Goal: Transaction & Acquisition: Purchase product/service

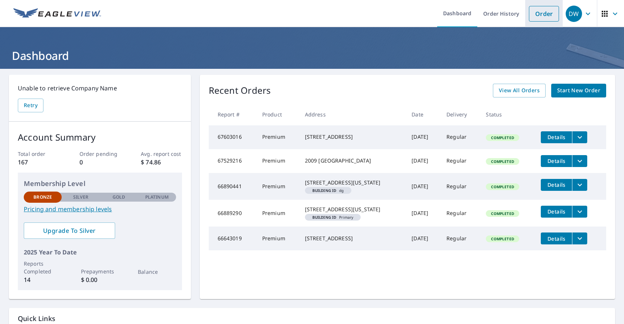
click at [553, 15] on link "Order" at bounding box center [544, 14] width 30 height 16
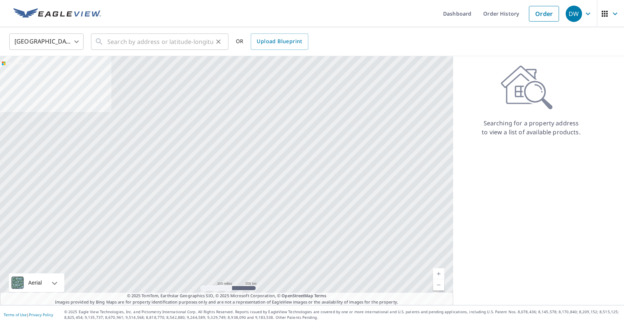
click at [103, 39] on icon at bounding box center [99, 41] width 9 height 9
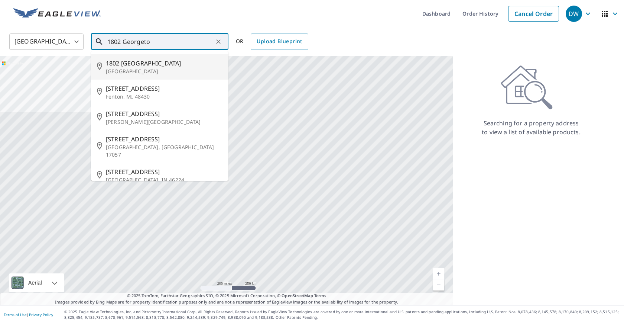
click at [117, 63] on span "1802 [GEOGRAPHIC_DATA]" at bounding box center [164, 63] width 117 height 9
type input "[STREET_ADDRESS]"
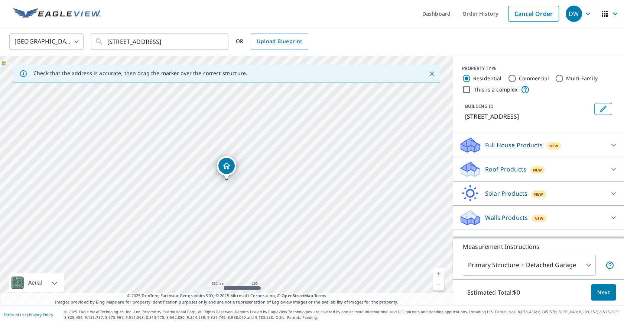
click at [441, 268] on link "Current Level 17, Zoom In" at bounding box center [438, 273] width 11 height 11
click at [441, 268] on link "Current Level 18, Zoom In" at bounding box center [438, 273] width 11 height 11
click at [441, 268] on link "Current Level 19, Zoom In" at bounding box center [438, 273] width 11 height 11
click at [615, 170] on icon at bounding box center [613, 169] width 9 height 9
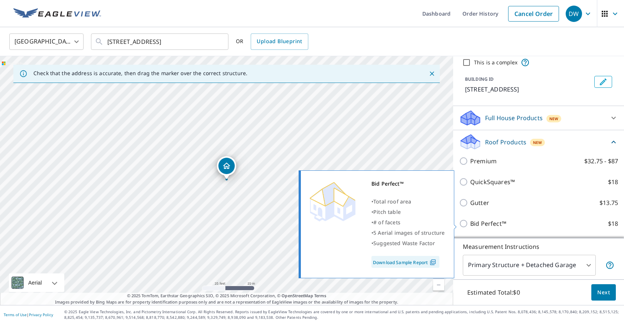
scroll to position [26, 0]
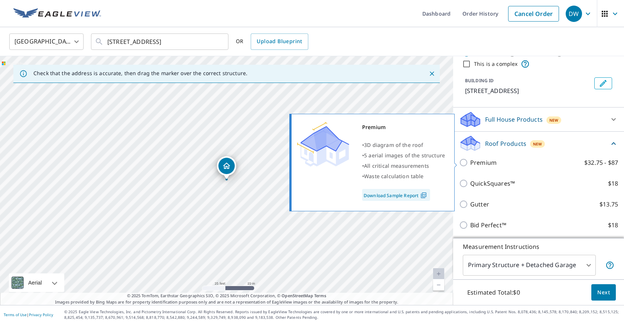
click at [464, 163] on input "Premium $32.75 - $87" at bounding box center [464, 162] width 11 height 9
checkbox input "true"
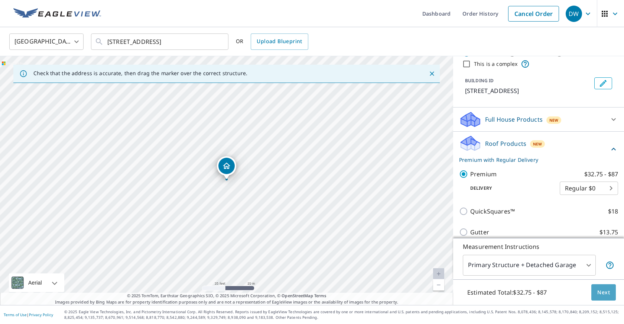
click at [606, 292] on span "Next" at bounding box center [603, 291] width 13 height 9
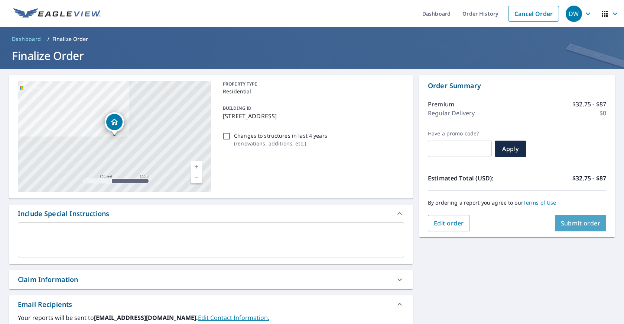
click at [592, 222] on span "Submit order" at bounding box center [581, 223] width 40 height 8
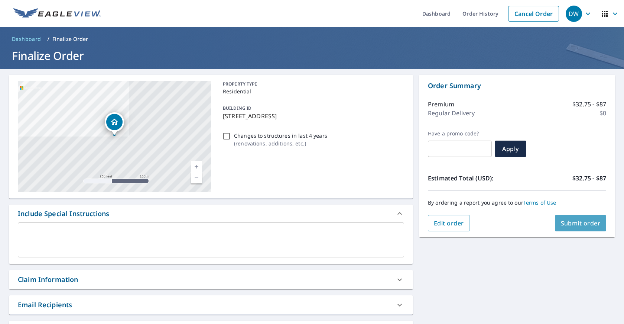
click at [568, 219] on span "Submit order" at bounding box center [581, 223] width 40 height 8
click at [578, 220] on span "Submit order" at bounding box center [581, 223] width 40 height 8
click at [588, 15] on icon "button" at bounding box center [588, 13] width 9 height 9
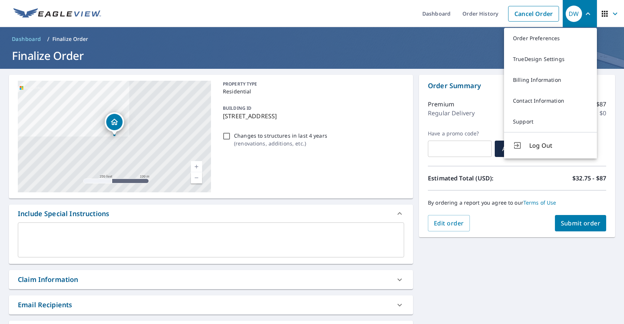
click at [513, 269] on div "[STREET_ADDRESS] Aerial Road A standard road map Aerial A detailed look from ab…" at bounding box center [312, 320] width 624 height 502
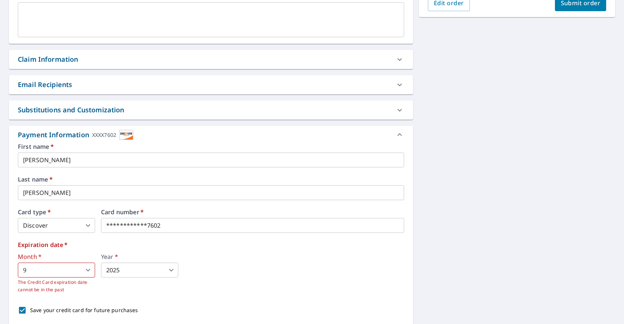
scroll to position [220, 0]
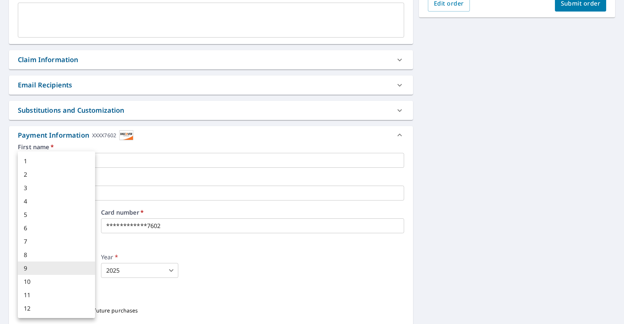
click at [55, 268] on body "DW DW Dashboard Order History Cancel Order DW Dashboard / Finalize Order Finali…" at bounding box center [312, 162] width 624 height 324
click at [123, 290] on div at bounding box center [312, 162] width 624 height 324
click at [33, 267] on body "DW DW Dashboard Order History Cancel Order DW Dashboard / Finalize Order Finali…" at bounding box center [312, 162] width 624 height 324
click at [100, 291] on div at bounding box center [312, 162] width 624 height 324
click at [27, 268] on body "DW DW Dashboard Order History Cancel Order DW Dashboard / Finalize Order Finali…" at bounding box center [312, 162] width 624 height 324
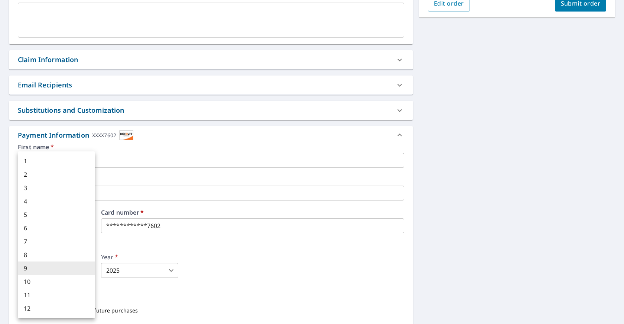
click at [104, 292] on div at bounding box center [312, 162] width 624 height 324
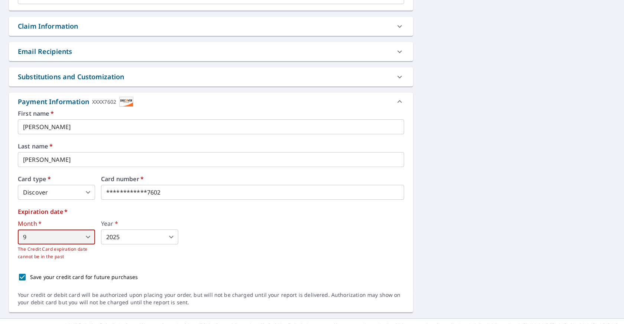
scroll to position [249, 0]
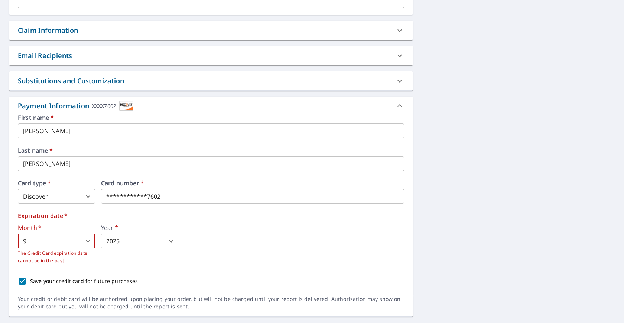
click at [172, 240] on body "DW DW Dashboard Order History Cancel Order DW Dashboard / Finalize Order Finali…" at bounding box center [312, 162] width 624 height 324
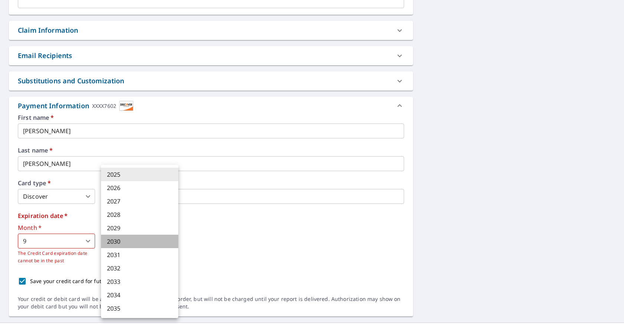
click at [110, 239] on li "2030" at bounding box center [139, 240] width 77 height 13
type input "2030"
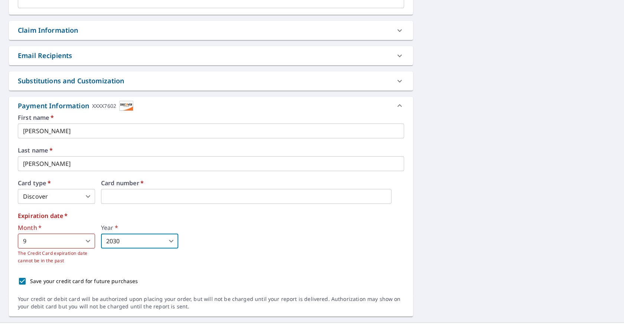
click at [88, 241] on body "DW DW Dashboard Order History Cancel Order DW Dashboard / Finalize Order Finali…" at bounding box center [312, 162] width 624 height 324
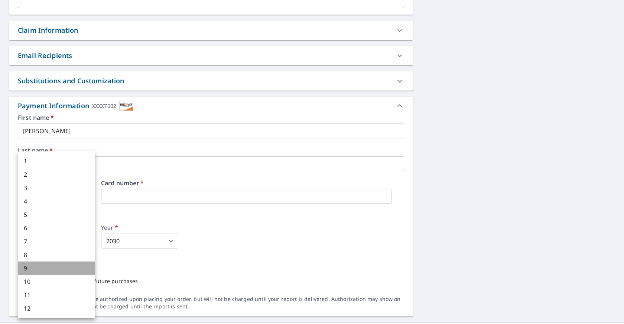
click at [27, 267] on li "9" at bounding box center [56, 267] width 77 height 13
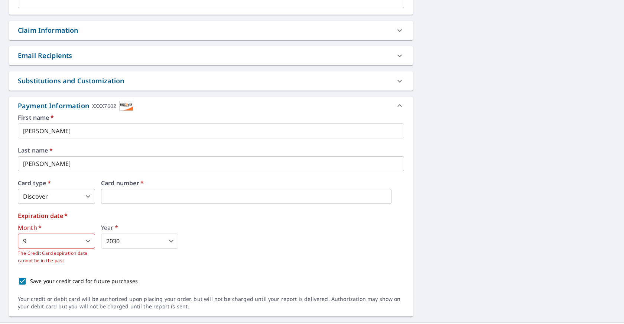
click at [120, 263] on div "Year   * 2030 2030 ​" at bounding box center [139, 244] width 77 height 40
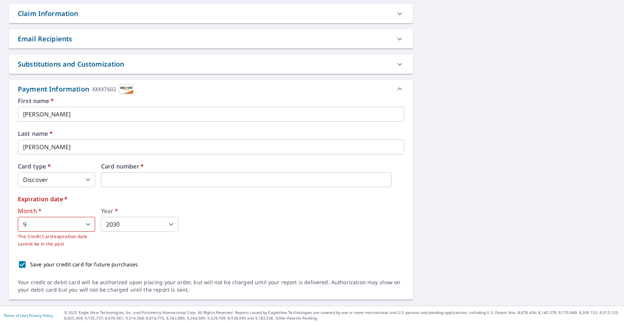
scroll to position [0, 0]
click at [88, 178] on body "DW DW Dashboard Order History Cancel Order DW Dashboard / Finalize Order Finali…" at bounding box center [312, 162] width 624 height 324
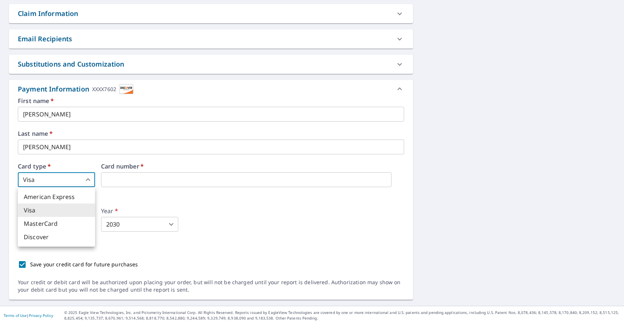
click at [48, 236] on li "Discover" at bounding box center [56, 236] width 77 height 13
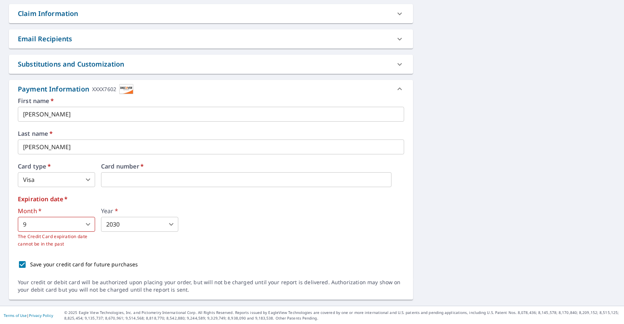
type input "4"
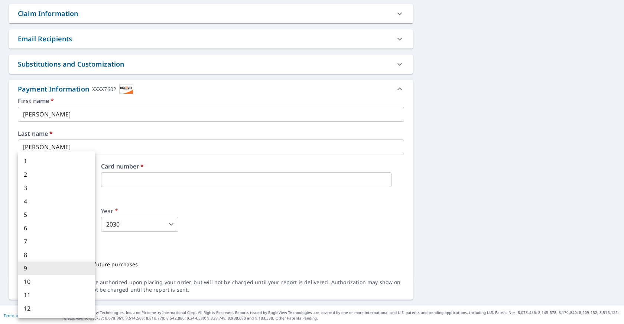
click at [89, 223] on body "DW DW Dashboard Order History Cancel Order DW Dashboard / Finalize Order Finali…" at bounding box center [312, 162] width 624 height 324
click at [30, 266] on li "9" at bounding box center [56, 267] width 77 height 13
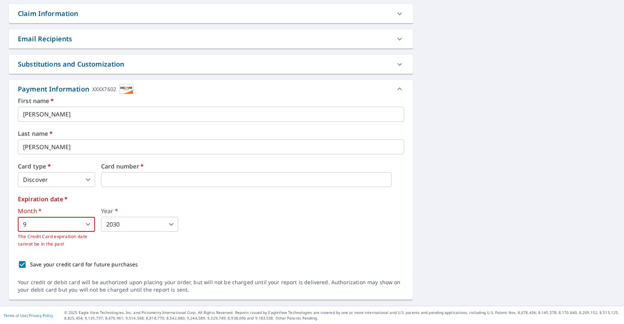
click at [171, 224] on body "DW DW Dashboard Order History Cancel Order DW Dashboard / Finalize Order Finali…" at bounding box center [312, 162] width 624 height 324
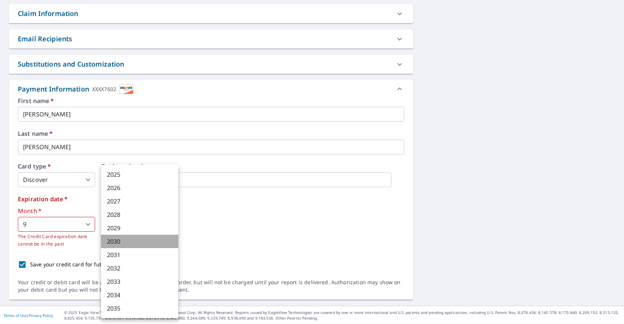
click at [111, 240] on li "2030" at bounding box center [139, 240] width 77 height 13
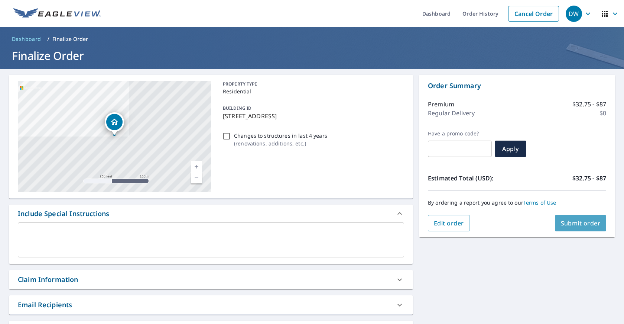
click at [578, 220] on span "Submit order" at bounding box center [581, 223] width 40 height 8
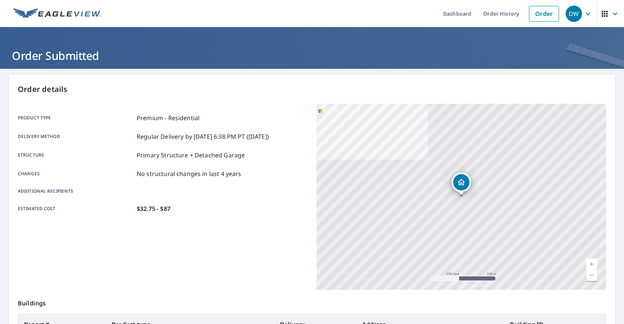
click at [615, 15] on icon "button" at bounding box center [615, 13] width 9 height 9
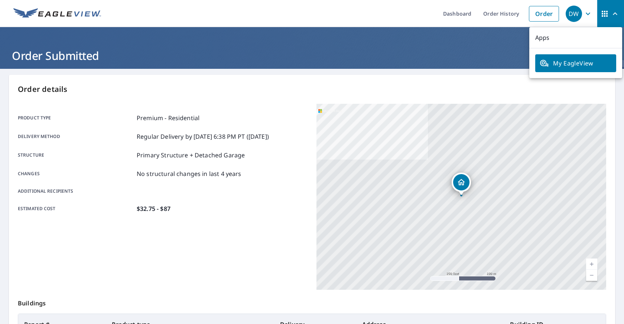
click at [502, 51] on h1 "Order Submitted" at bounding box center [312, 55] width 606 height 15
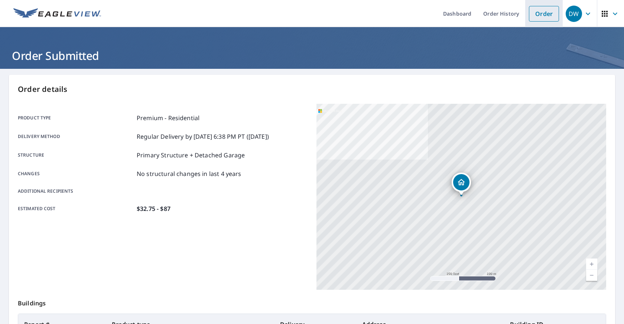
click at [546, 13] on link "Order" at bounding box center [544, 14] width 30 height 16
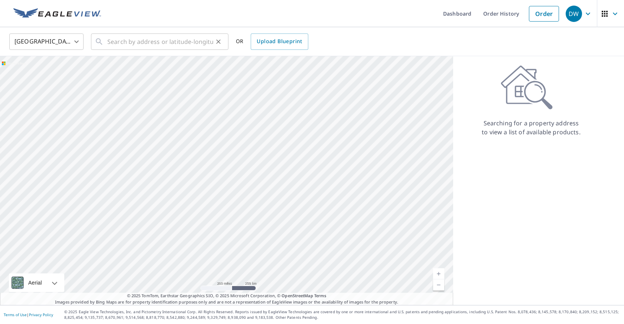
click at [106, 40] on div "​" at bounding box center [159, 41] width 137 height 16
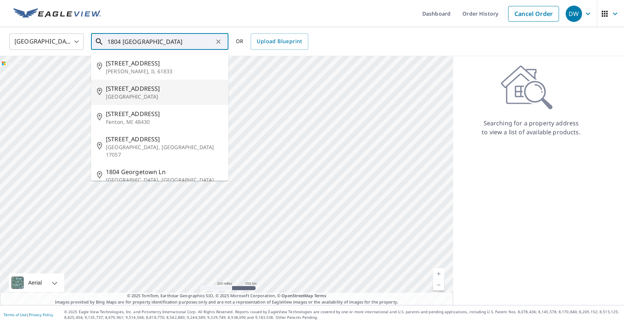
click at [129, 93] on p "[GEOGRAPHIC_DATA]" at bounding box center [164, 96] width 117 height 7
type input "[STREET_ADDRESS]"
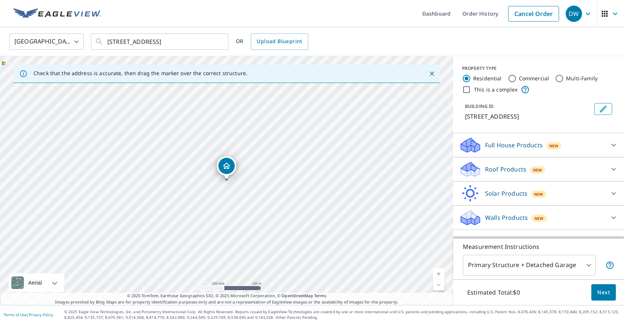
click at [439, 273] on link "Current Level 17, Zoom In" at bounding box center [438, 273] width 11 height 11
click at [439, 273] on link "Current Level 18, Zoom In" at bounding box center [438, 273] width 11 height 11
click at [439, 273] on link "Current Level 19, Zoom In" at bounding box center [438, 273] width 11 height 11
click at [439, 273] on link "Current Level 20, Zoom In Disabled" at bounding box center [438, 273] width 11 height 11
click at [614, 169] on icon at bounding box center [613, 169] width 9 height 9
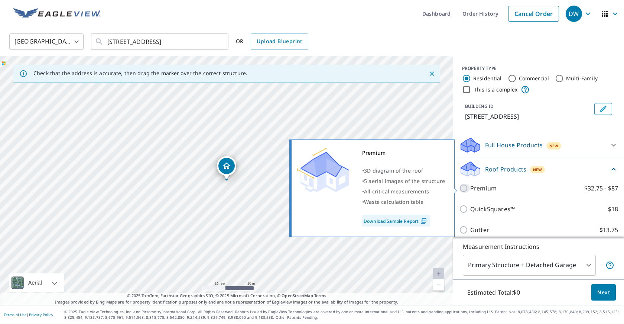
click at [465, 187] on input "Premium $32.75 - $87" at bounding box center [464, 187] width 11 height 9
checkbox input "true"
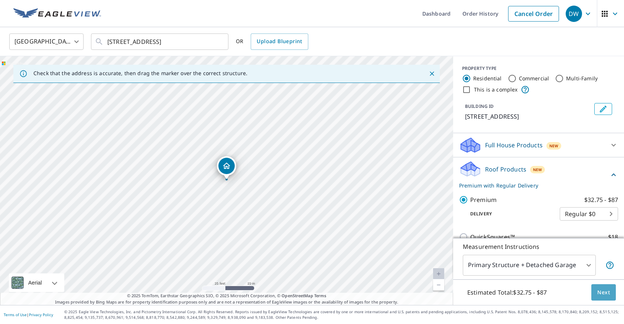
click at [603, 292] on span "Next" at bounding box center [603, 291] width 13 height 9
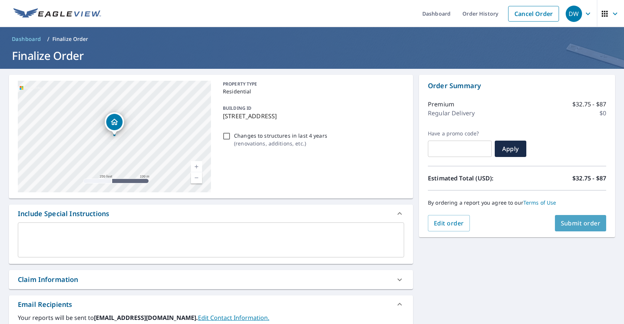
click at [578, 222] on span "Submit order" at bounding box center [581, 223] width 40 height 8
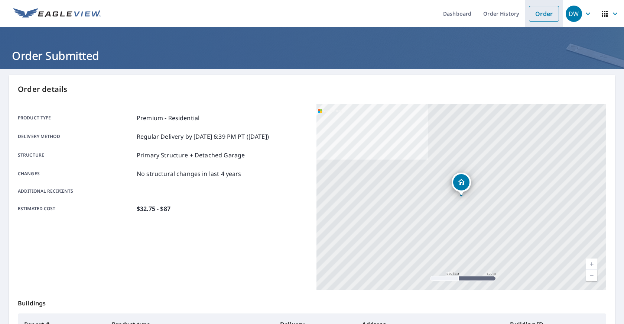
click at [539, 18] on link "Order" at bounding box center [544, 14] width 30 height 16
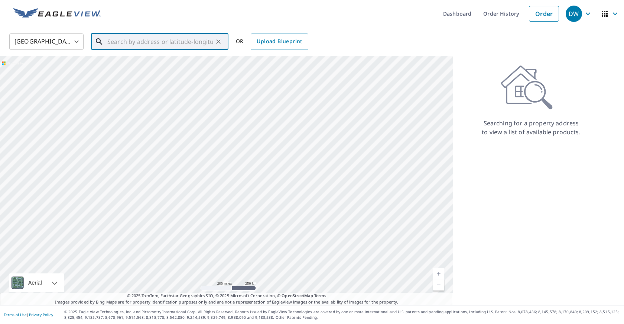
click at [113, 34] on input "text" at bounding box center [160, 41] width 106 height 21
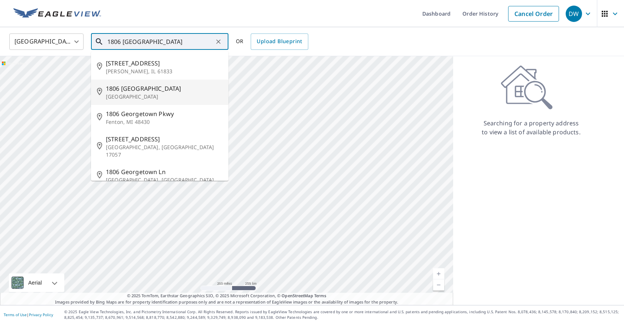
click at [123, 91] on span "1806 [GEOGRAPHIC_DATA]" at bounding box center [164, 88] width 117 height 9
type input "[STREET_ADDRESS]"
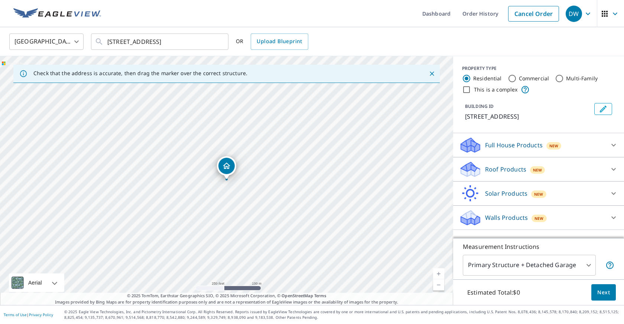
click at [439, 272] on link "Current Level 17, Zoom In" at bounding box center [438, 273] width 11 height 11
click at [439, 272] on link "Current Level 18, Zoom In" at bounding box center [438, 273] width 11 height 11
click at [439, 272] on link "Current Level 19, Zoom In" at bounding box center [438, 273] width 11 height 11
click at [439, 272] on link "Current Level 20, Zoom In Disabled" at bounding box center [438, 273] width 11 height 11
click at [440, 283] on link "Current Level 20, Zoom Out" at bounding box center [438, 284] width 11 height 11
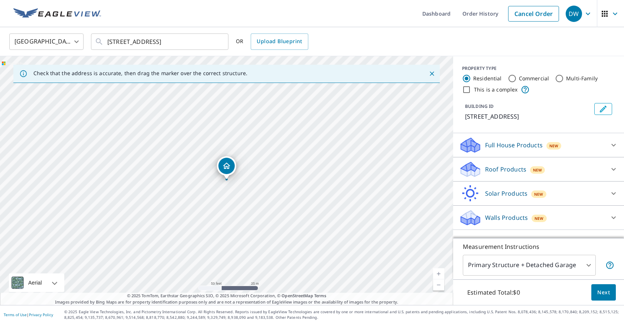
click at [476, 168] on icon at bounding box center [470, 166] width 19 height 9
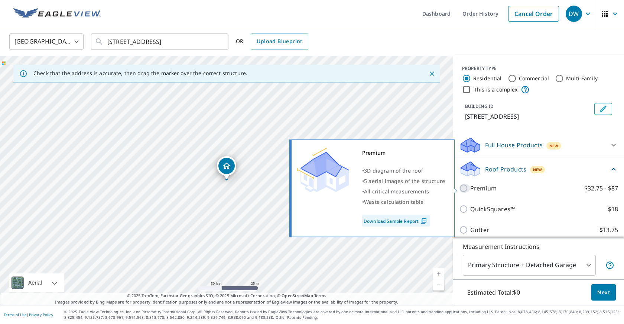
click at [463, 187] on input "Premium $32.75 - $87" at bounding box center [464, 187] width 11 height 9
checkbox input "true"
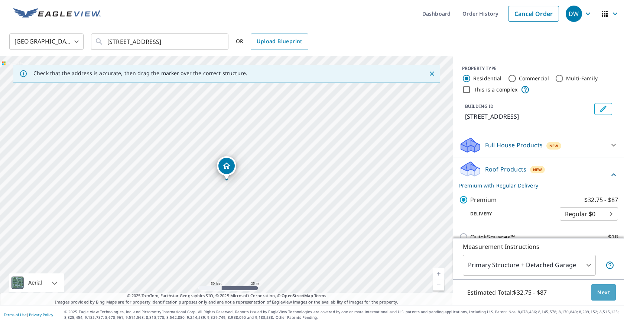
click at [601, 289] on span "Next" at bounding box center [603, 291] width 13 height 9
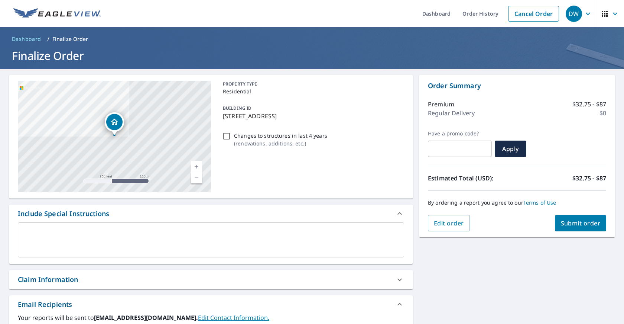
click at [576, 218] on button "Submit order" at bounding box center [581, 223] width 52 height 16
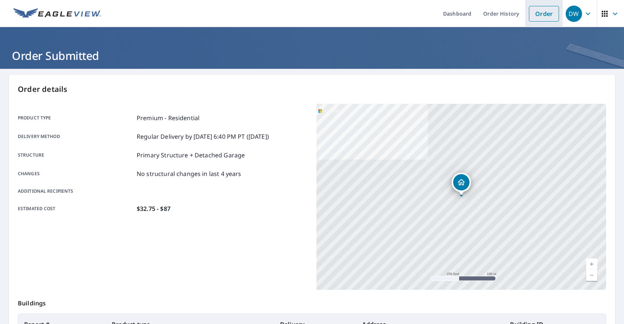
click at [553, 13] on link "Order" at bounding box center [544, 14] width 30 height 16
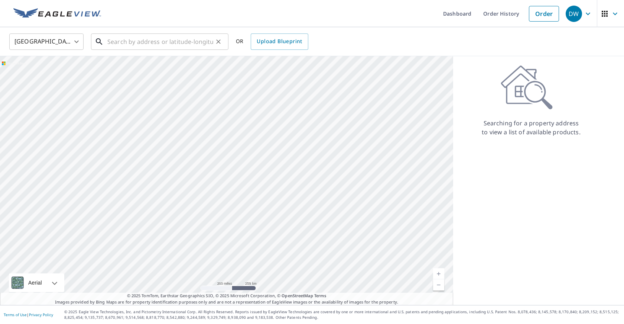
click at [114, 42] on input "text" at bounding box center [160, 41] width 106 height 21
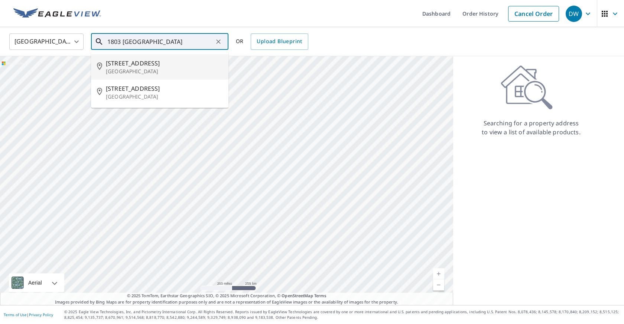
click at [135, 66] on span "[STREET_ADDRESS]" at bounding box center [164, 63] width 117 height 9
type input "[STREET_ADDRESS]"
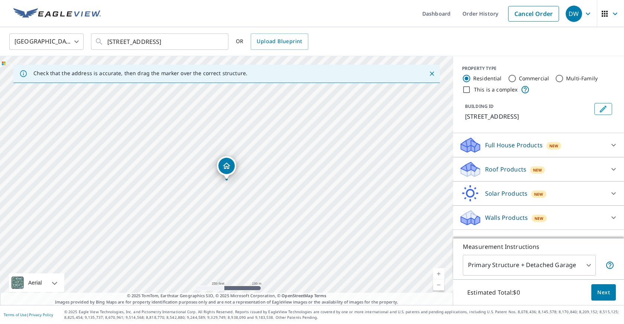
click at [438, 269] on link "Current Level 17, Zoom In" at bounding box center [438, 273] width 11 height 11
click at [438, 269] on link "Current Level 18, Zoom In" at bounding box center [438, 273] width 11 height 11
click at [438, 269] on link "Current Level 19, Zoom In" at bounding box center [438, 273] width 11 height 11
click at [510, 166] on p "Roof Products" at bounding box center [505, 169] width 41 height 9
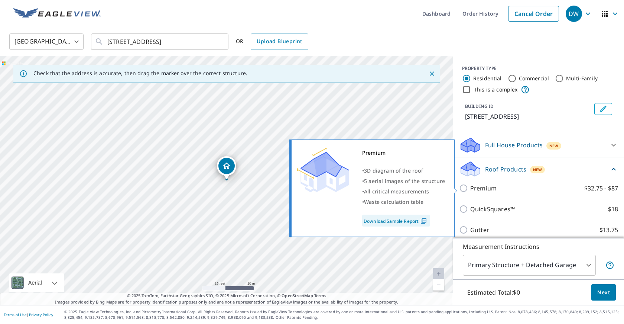
click at [465, 189] on input "Premium $32.75 - $87" at bounding box center [464, 187] width 11 height 9
checkbox input "true"
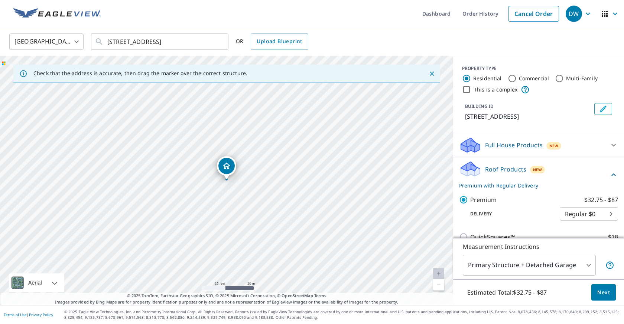
click at [604, 289] on span "Next" at bounding box center [603, 291] width 13 height 9
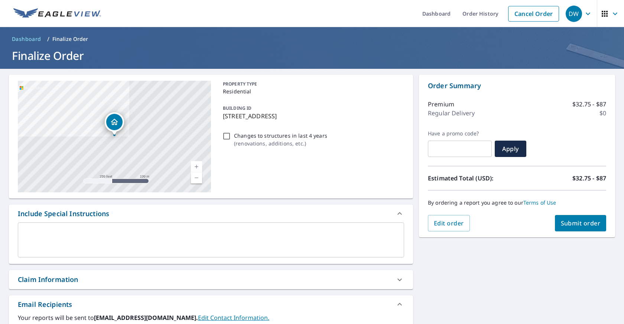
click at [585, 223] on span "Submit order" at bounding box center [581, 223] width 40 height 8
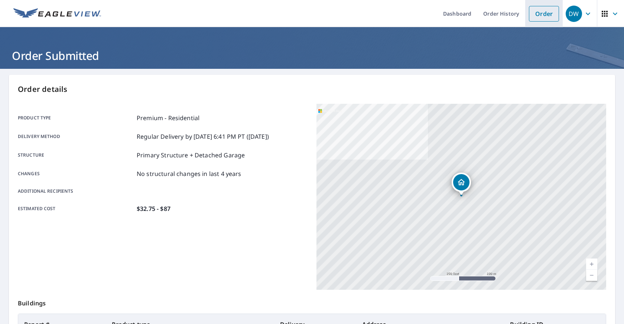
click at [539, 14] on link "Order" at bounding box center [544, 14] width 30 height 16
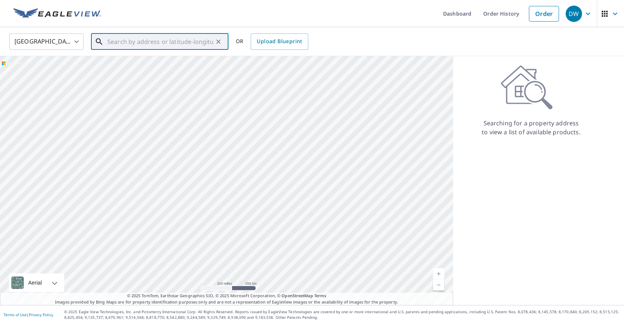
click at [120, 36] on input "text" at bounding box center [160, 41] width 106 height 21
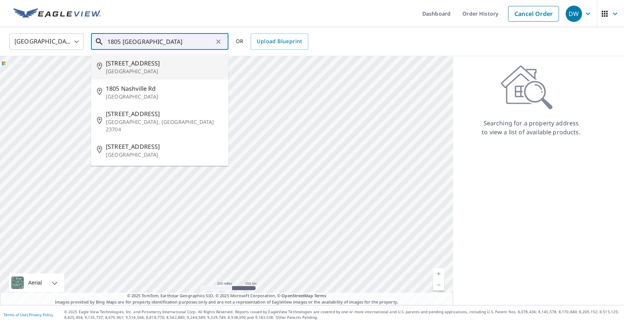
click at [127, 62] on span "[STREET_ADDRESS]" at bounding box center [164, 63] width 117 height 9
type input "[STREET_ADDRESS]"
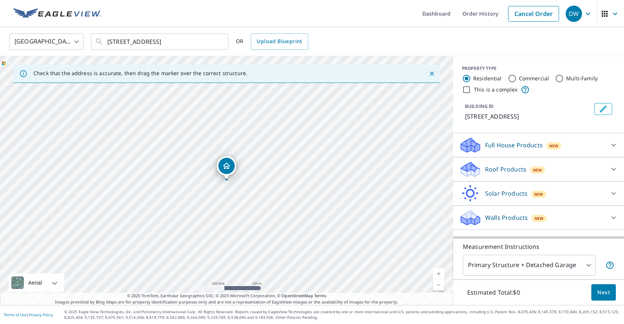
click at [438, 272] on link "Current Level 17, Zoom In" at bounding box center [438, 273] width 11 height 11
click at [438, 272] on link "Current Level 18, Zoom In" at bounding box center [438, 273] width 11 height 11
click at [439, 272] on link "Current Level 19, Zoom In" at bounding box center [438, 273] width 11 height 11
click at [508, 170] on p "Roof Products" at bounding box center [505, 169] width 41 height 9
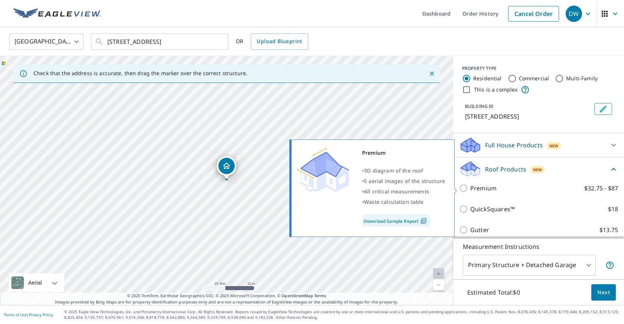
click at [465, 188] on input "Premium $32.75 - $87" at bounding box center [464, 187] width 11 height 9
checkbox input "true"
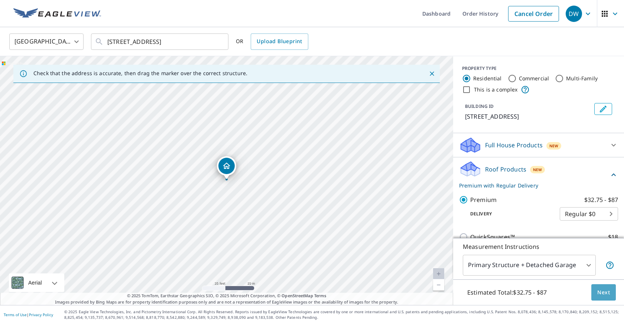
click at [604, 285] on button "Next" at bounding box center [603, 292] width 25 height 17
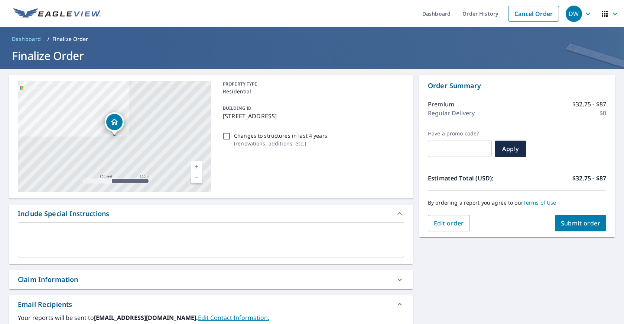
click at [582, 224] on span "Submit order" at bounding box center [581, 223] width 40 height 8
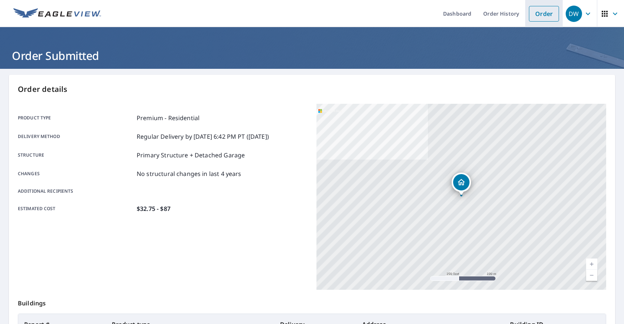
click at [539, 13] on link "Order" at bounding box center [544, 14] width 30 height 16
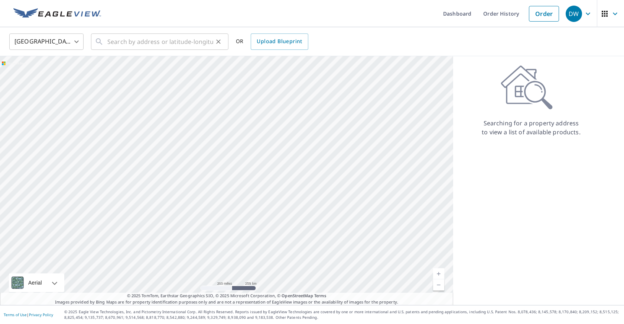
click at [107, 36] on div "​" at bounding box center [159, 41] width 137 height 16
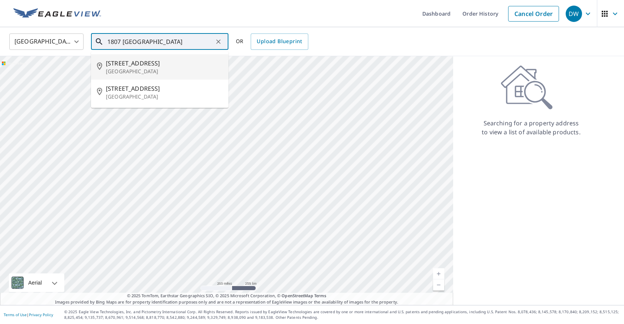
click at [117, 68] on p "[GEOGRAPHIC_DATA]" at bounding box center [164, 71] width 117 height 7
type input "[STREET_ADDRESS]"
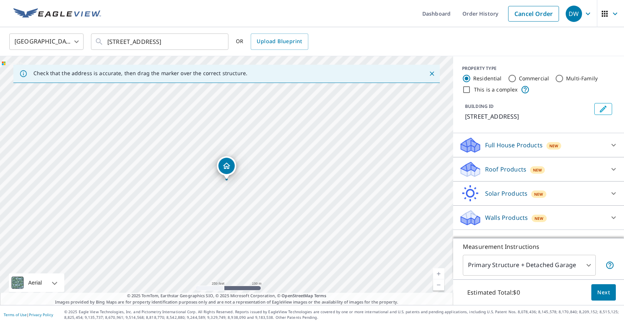
click at [439, 273] on link "Current Level 17, Zoom In" at bounding box center [438, 273] width 11 height 11
click at [439, 273] on link "Current Level 19, Zoom In" at bounding box center [438, 273] width 11 height 11
click at [439, 273] on link "Current Level 20, Zoom In Disabled" at bounding box center [438, 273] width 11 height 11
click at [517, 171] on p "Roof Products" at bounding box center [505, 169] width 41 height 9
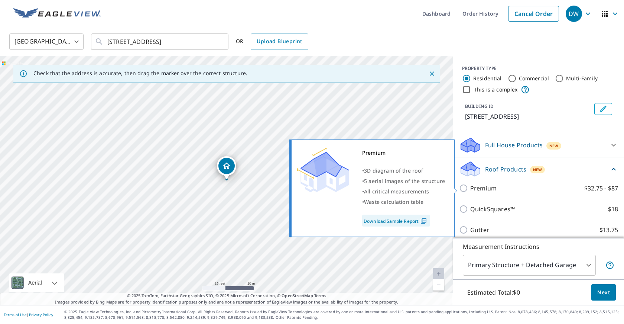
click at [465, 188] on input "Premium $32.75 - $87" at bounding box center [464, 187] width 11 height 9
checkbox input "true"
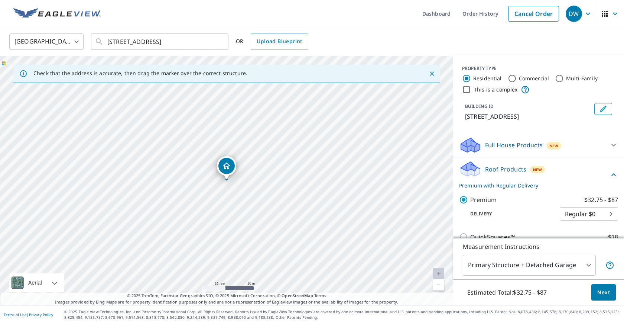
click at [602, 292] on span "Next" at bounding box center [603, 291] width 13 height 9
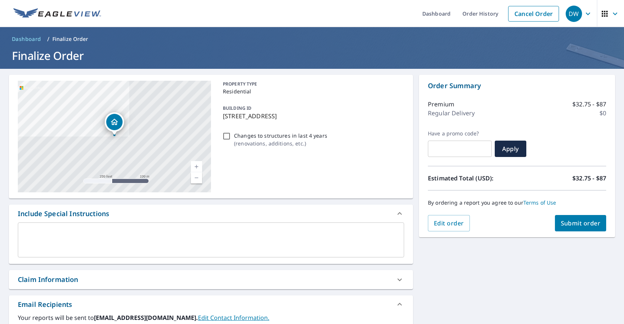
click at [575, 218] on button "Submit order" at bounding box center [581, 223] width 52 height 16
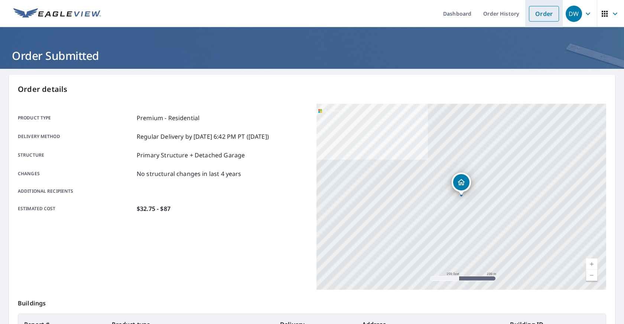
click at [542, 14] on link "Order" at bounding box center [544, 14] width 30 height 16
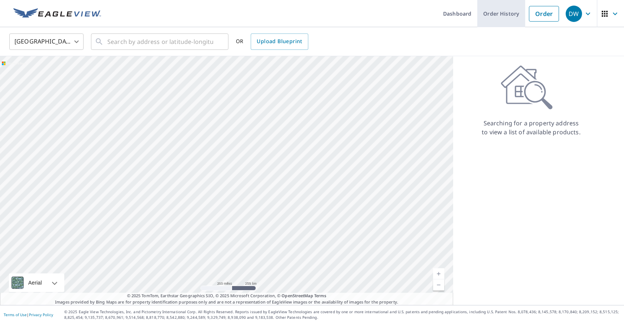
click at [500, 10] on link "Order History" at bounding box center [501, 13] width 48 height 27
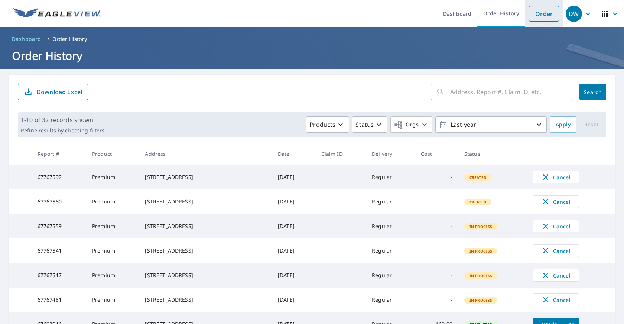
click at [541, 12] on link "Order" at bounding box center [544, 14] width 30 height 16
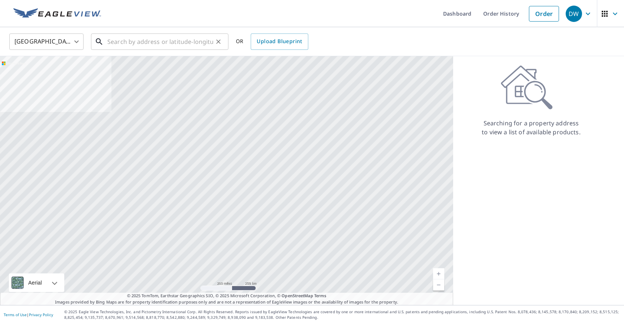
click at [112, 38] on input "text" at bounding box center [160, 41] width 106 height 21
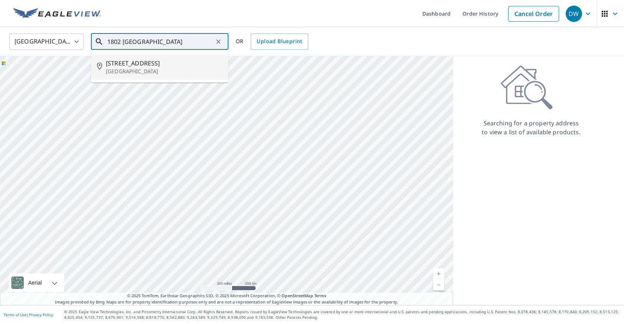
click at [127, 66] on span "[STREET_ADDRESS]" at bounding box center [164, 63] width 117 height 9
type input "[STREET_ADDRESS]"
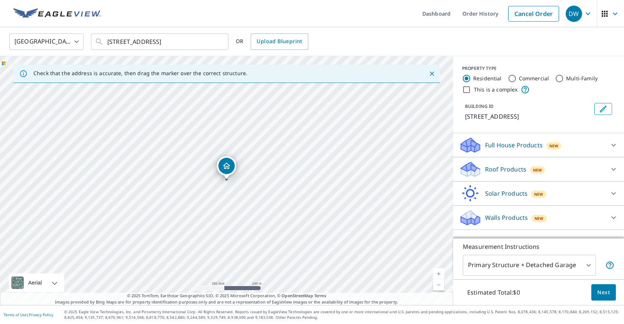
click at [438, 271] on link "Current Level 17, Zoom In" at bounding box center [438, 273] width 11 height 11
click at [438, 271] on link "Current Level 18, Zoom In" at bounding box center [438, 273] width 11 height 11
click at [438, 271] on link "Current Level 19, Zoom In" at bounding box center [438, 273] width 11 height 11
click at [514, 169] on p "Roof Products" at bounding box center [505, 169] width 41 height 9
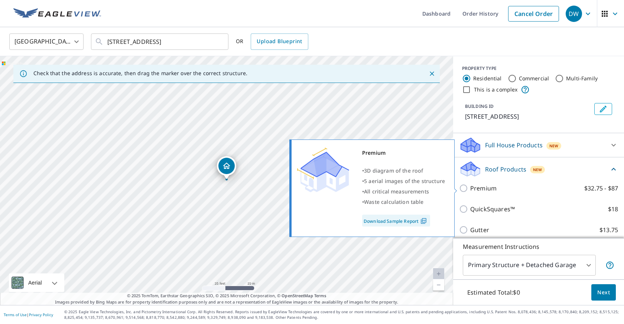
click at [464, 188] on input "Premium $32.75 - $87" at bounding box center [464, 187] width 11 height 9
checkbox input "true"
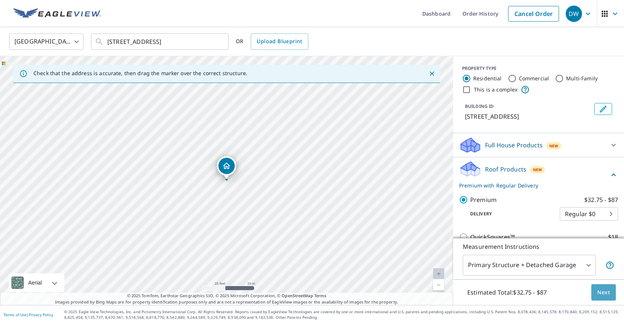
click at [604, 287] on button "Next" at bounding box center [603, 292] width 25 height 17
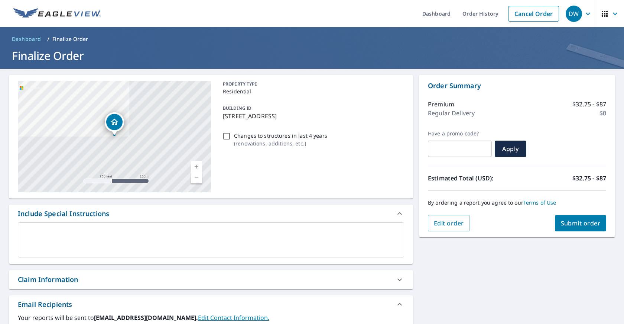
click at [582, 222] on span "Submit order" at bounding box center [581, 223] width 40 height 8
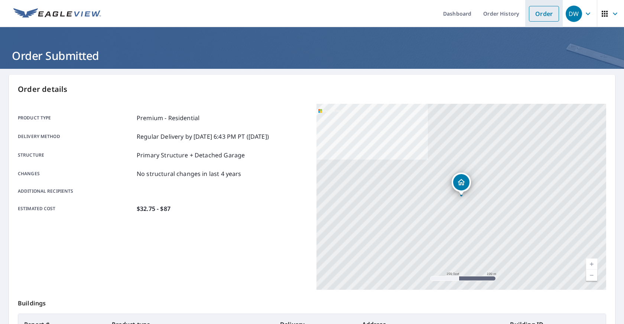
click at [548, 14] on link "Order" at bounding box center [544, 14] width 30 height 16
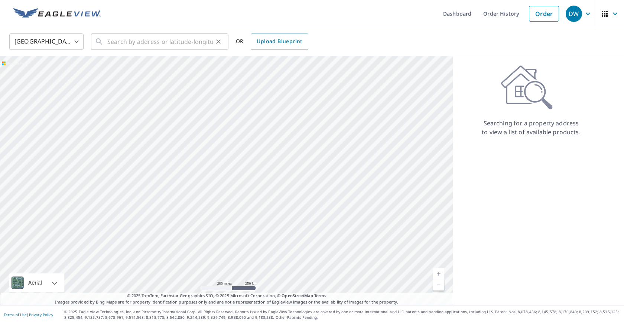
click at [107, 41] on div "​" at bounding box center [159, 41] width 137 height 16
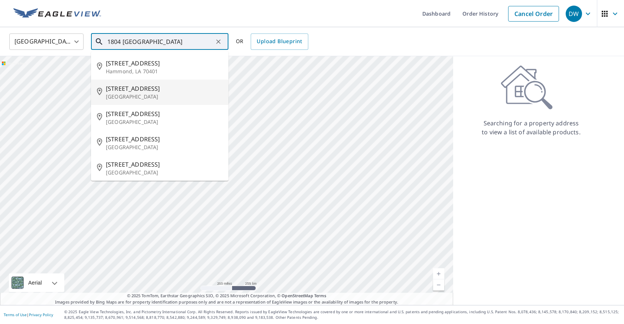
click at [133, 89] on span "[STREET_ADDRESS]" at bounding box center [164, 88] width 117 height 9
type input "[STREET_ADDRESS]"
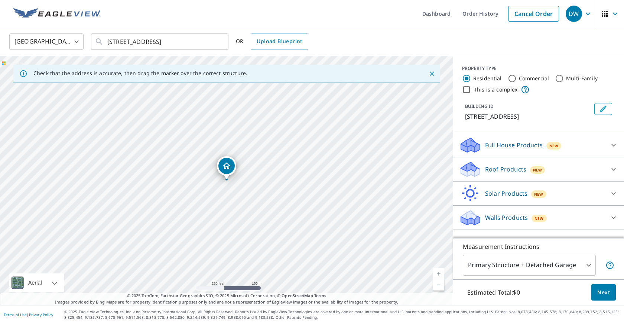
click at [439, 272] on link "Current Level 17, Zoom In" at bounding box center [438, 273] width 11 height 11
click at [439, 272] on link "Current Level 18, Zoom In" at bounding box center [438, 273] width 11 height 11
click at [439, 272] on link "Current Level 19, Zoom In" at bounding box center [438, 273] width 11 height 11
click at [439, 272] on link "Current Level 20, Zoom In Disabled" at bounding box center [438, 273] width 11 height 11
click at [495, 167] on p "Roof Products" at bounding box center [505, 169] width 41 height 9
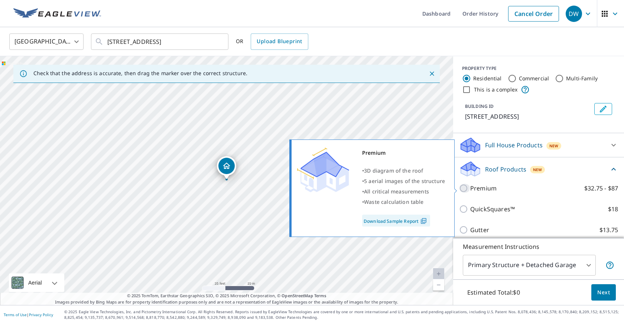
click at [463, 187] on input "Premium $32.75 - $87" at bounding box center [464, 187] width 11 height 9
checkbox input "true"
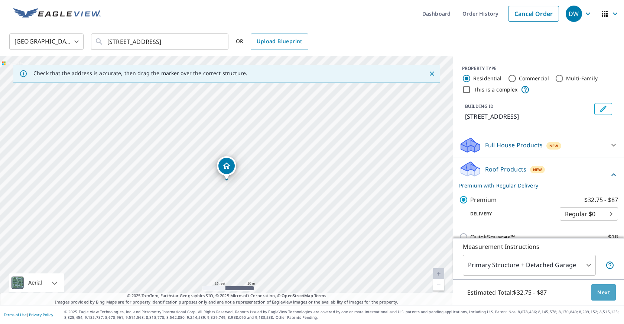
click at [602, 292] on span "Next" at bounding box center [603, 291] width 13 height 9
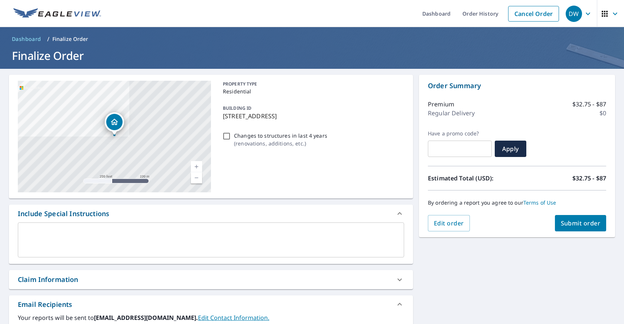
click at [581, 220] on span "Submit order" at bounding box center [581, 223] width 40 height 8
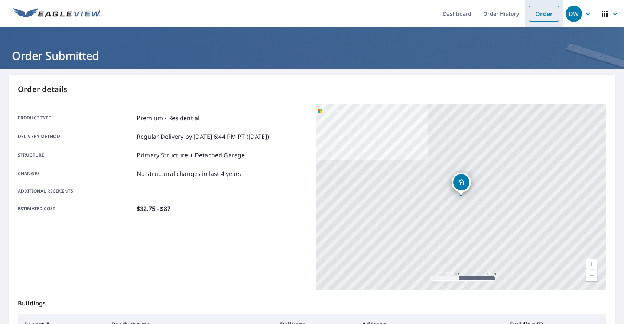
click at [543, 10] on link "Order" at bounding box center [544, 14] width 30 height 16
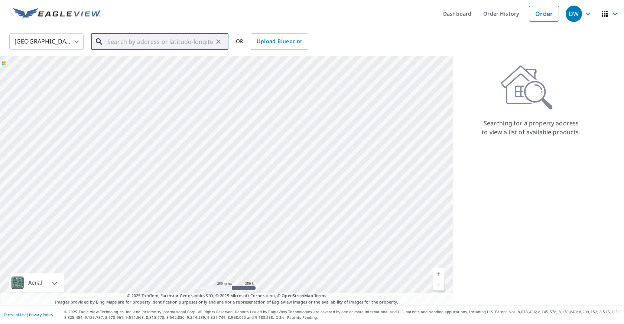
click at [110, 44] on input "text" at bounding box center [160, 41] width 106 height 21
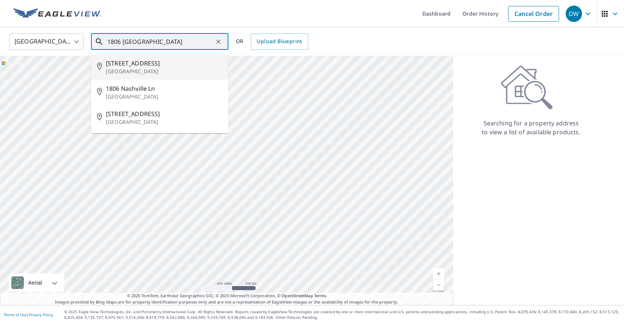
click at [124, 65] on span "[STREET_ADDRESS]" at bounding box center [164, 63] width 117 height 9
type input "[STREET_ADDRESS]"
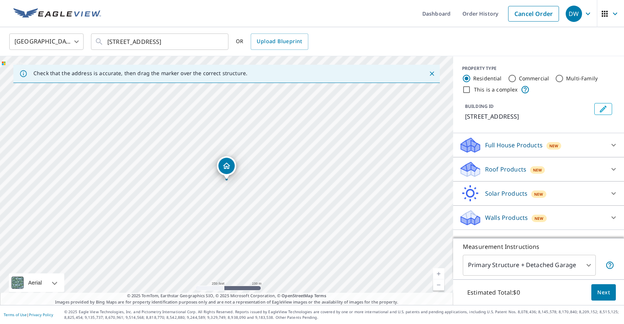
click at [440, 274] on link "Current Level 17, Zoom In" at bounding box center [438, 273] width 11 height 11
click at [440, 274] on link "Current Level 18, Zoom In" at bounding box center [438, 273] width 11 height 11
click at [440, 274] on link "Current Level 19, Zoom In" at bounding box center [438, 273] width 11 height 11
click at [487, 164] on div "Roof Products New" at bounding box center [532, 168] width 146 height 17
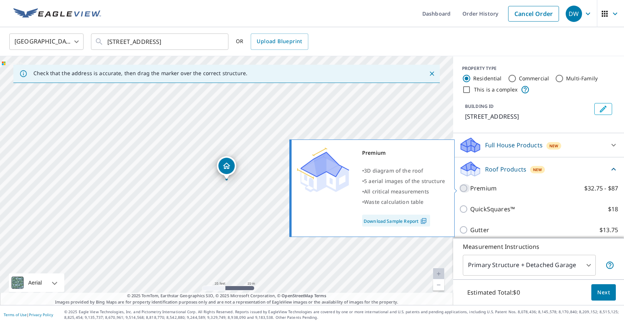
click at [467, 190] on input "Premium $32.75 - $87" at bounding box center [464, 187] width 11 height 9
checkbox input "true"
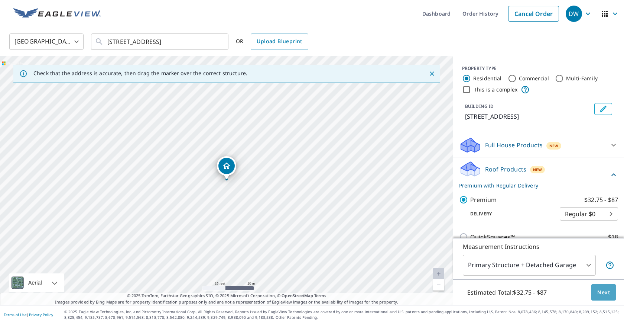
click at [604, 291] on span "Next" at bounding box center [603, 291] width 13 height 9
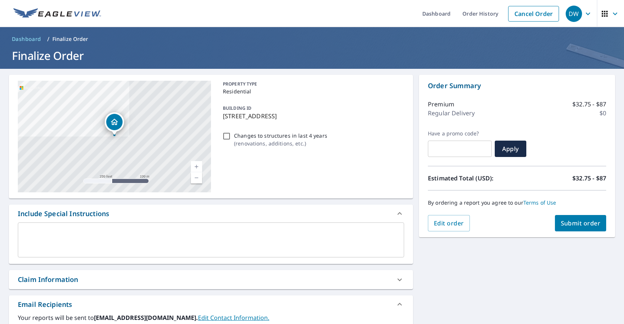
click at [594, 223] on span "Submit order" at bounding box center [581, 223] width 40 height 8
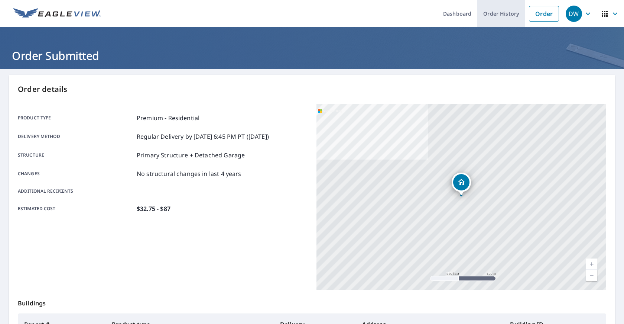
click at [501, 12] on link "Order History" at bounding box center [501, 13] width 48 height 27
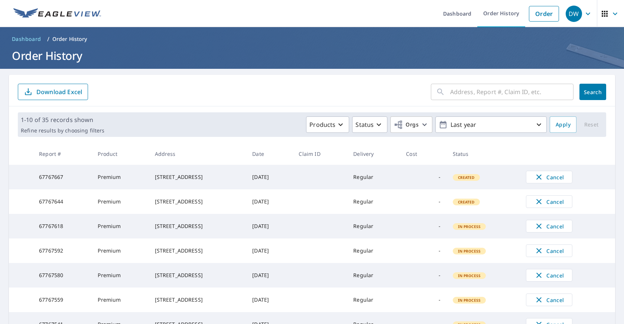
click at [588, 13] on icon "button" at bounding box center [588, 13] width 9 height 9
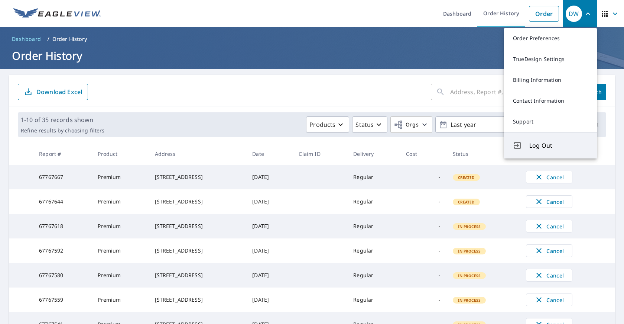
click at [549, 140] on button "Log Out" at bounding box center [550, 145] width 93 height 26
